Goal: Communication & Community: Answer question/provide support

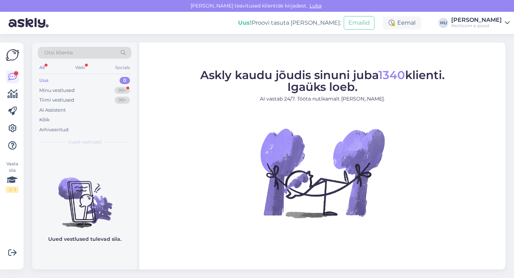
click at [62, 80] on div "Uus 0" at bounding box center [85, 80] width 94 height 10
click at [46, 78] on div "Uus" at bounding box center [43, 80] width 9 height 7
click at [43, 88] on div "Minu vestlused" at bounding box center [56, 90] width 35 height 7
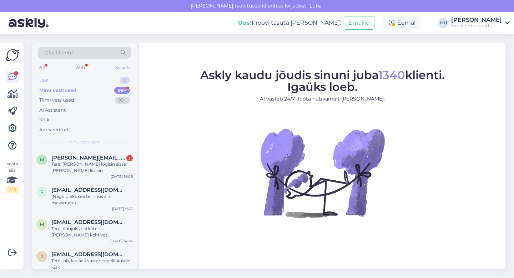
click at [43, 81] on div "Uus" at bounding box center [43, 80] width 9 height 7
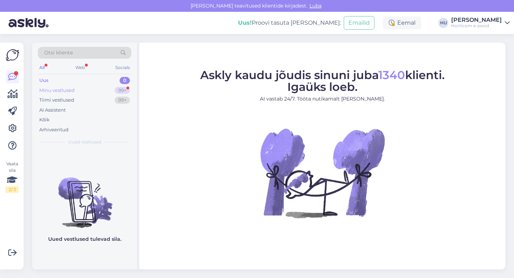
click at [45, 89] on div "Minu vestlused" at bounding box center [56, 90] width 35 height 7
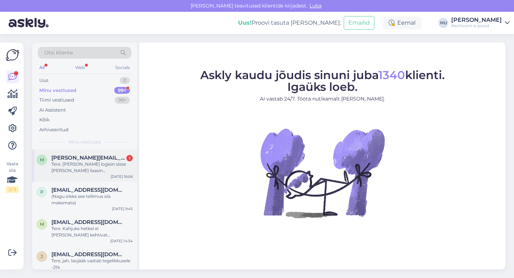
click at [68, 161] on div "Tere. [PERSON_NAME] logisin sisse [PERSON_NAME] lisasin [PERSON_NAME] ostukorvi…" at bounding box center [91, 167] width 81 height 13
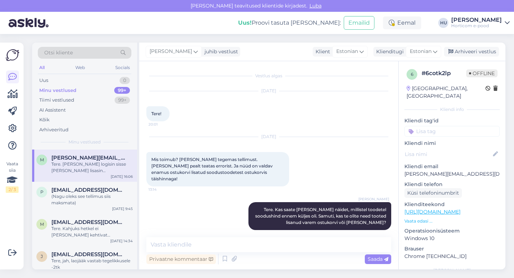
scroll to position [51, 0]
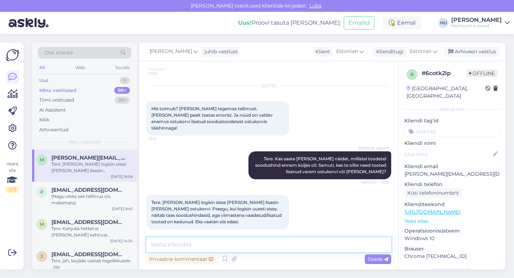
click at [181, 246] on textarea at bounding box center [268, 244] width 245 height 15
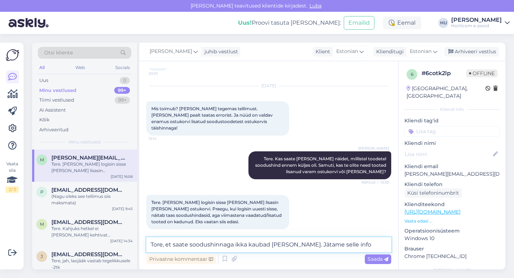
drag, startPoint x: 350, startPoint y: 244, endPoint x: 298, endPoint y: 243, distance: 52.5
click at [298, 243] on textarea "Tore, et saate soodushinnaga ikka kaubad [PERSON_NAME]. Jätame selle info" at bounding box center [268, 244] width 245 height 15
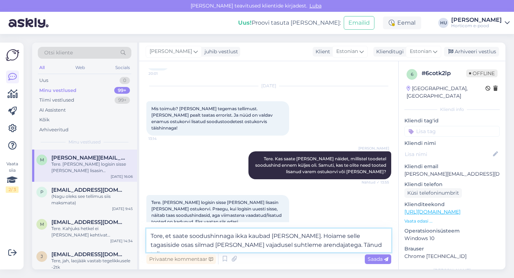
click at [332, 239] on textarea "Tore, et saate soodushinnaga ikka kaubad [PERSON_NAME]. Hoiame selle tagasiside…" at bounding box center [268, 240] width 245 height 24
type textarea "Tore, et saate soodushinnaga ikka kaubad [PERSON_NAME]. Hoiame teie tagasiside …"
click at [375, 257] on span "Saada" at bounding box center [378, 258] width 21 height 6
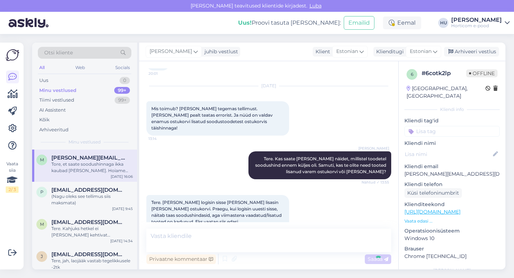
scroll to position [109, 0]
